Goal: Task Accomplishment & Management: Use online tool/utility

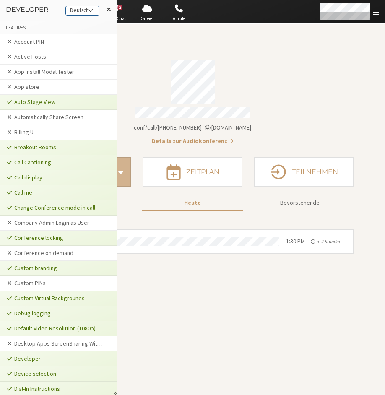
click at [86, 10] on div "Deutsch" at bounding box center [82, 10] width 33 height 9
click at [143, 45] on div "Retour Lien de la réunion [DOMAIN_NAME]/conf/call/8492808 Détails de l'audiocon…" at bounding box center [192, 142] width 322 height 236
click at [113, 7] on button at bounding box center [109, 9] width 16 height 19
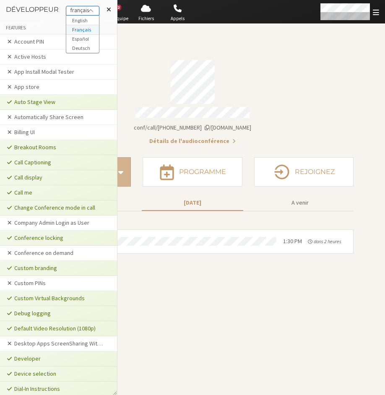
click at [87, 10] on div "français" at bounding box center [82, 10] width 33 height 9
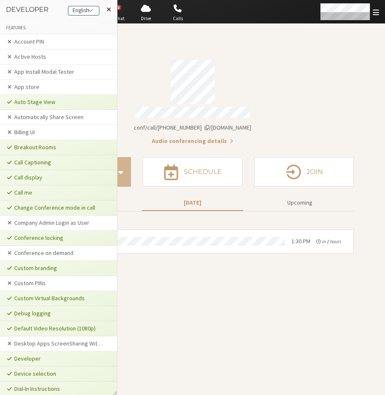
click at [86, 12] on div "English" at bounding box center [83, 10] width 31 height 9
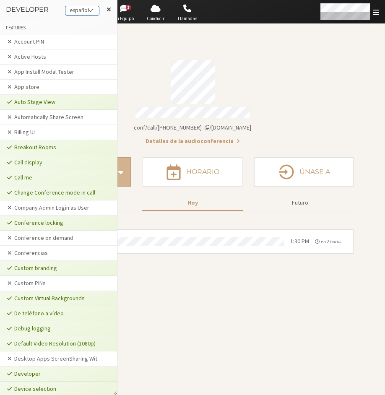
click at [86, 12] on div "español" at bounding box center [82, 10] width 34 height 9
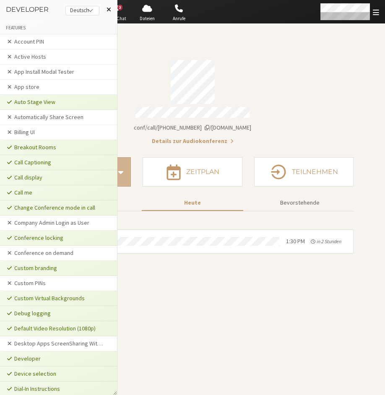
click at [112, 4] on button at bounding box center [109, 9] width 16 height 19
click at [78, 8] on div "Deutsch" at bounding box center [82, 10] width 33 height 9
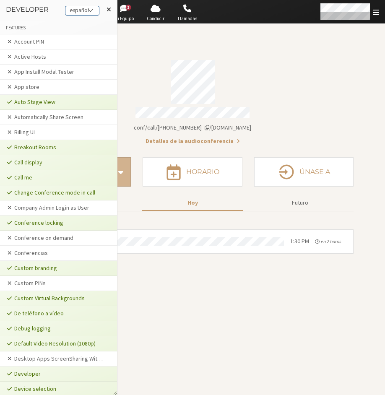
click at [80, 6] on div "español" at bounding box center [82, 10] width 34 height 9
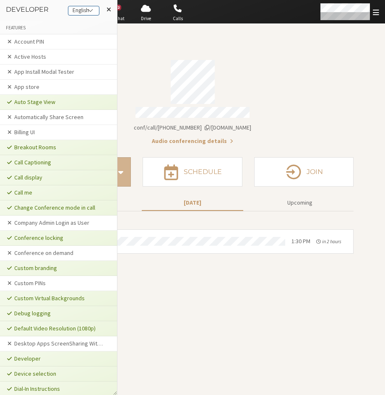
click at [82, 8] on div "English" at bounding box center [83, 10] width 31 height 9
click at [88, 10] on div "français" at bounding box center [82, 10] width 33 height 9
